Goal: Navigation & Orientation: Find specific page/section

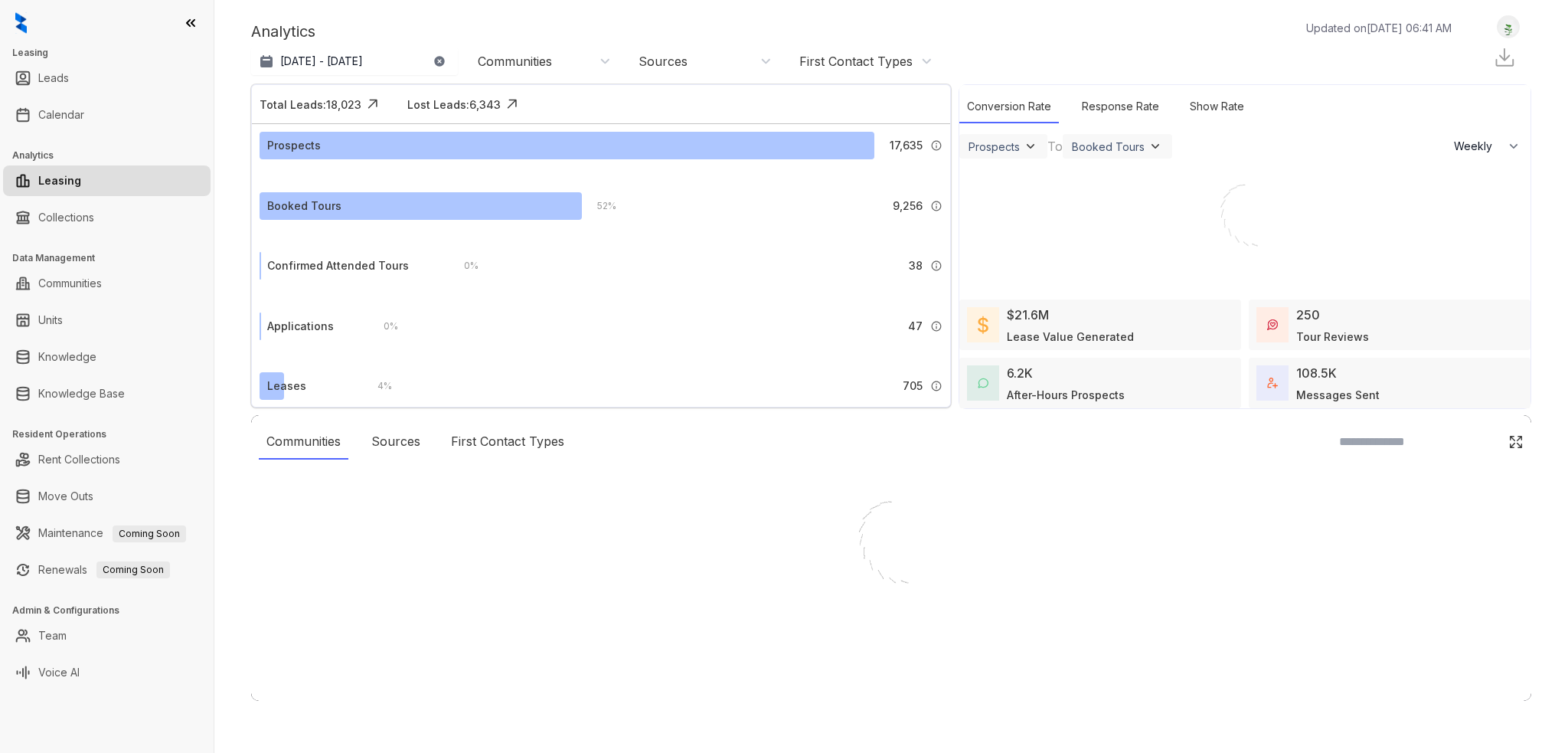
select select "******"
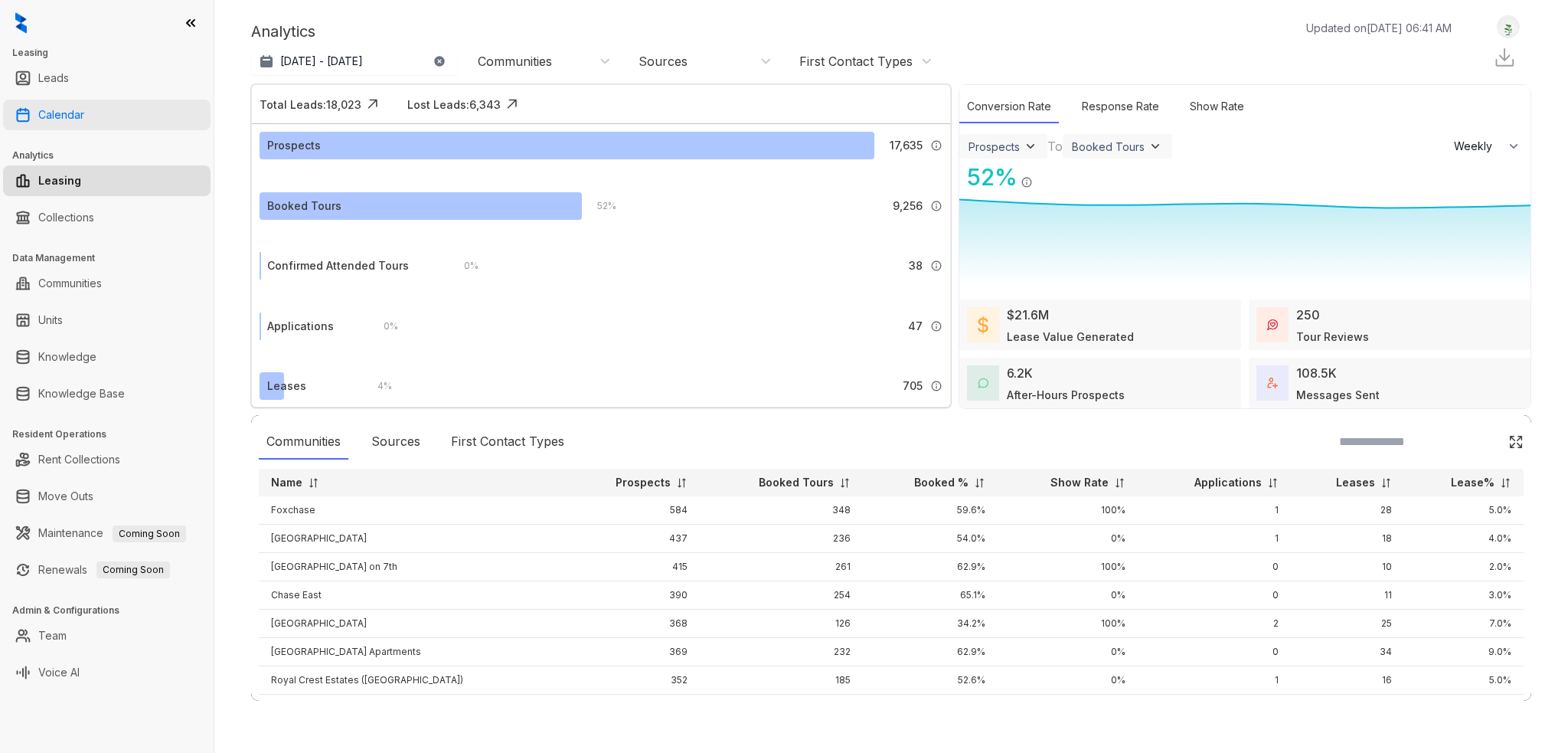
click at [84, 118] on link "Calendar" at bounding box center [61, 115] width 46 height 31
